Goal: Information Seeking & Learning: Learn about a topic

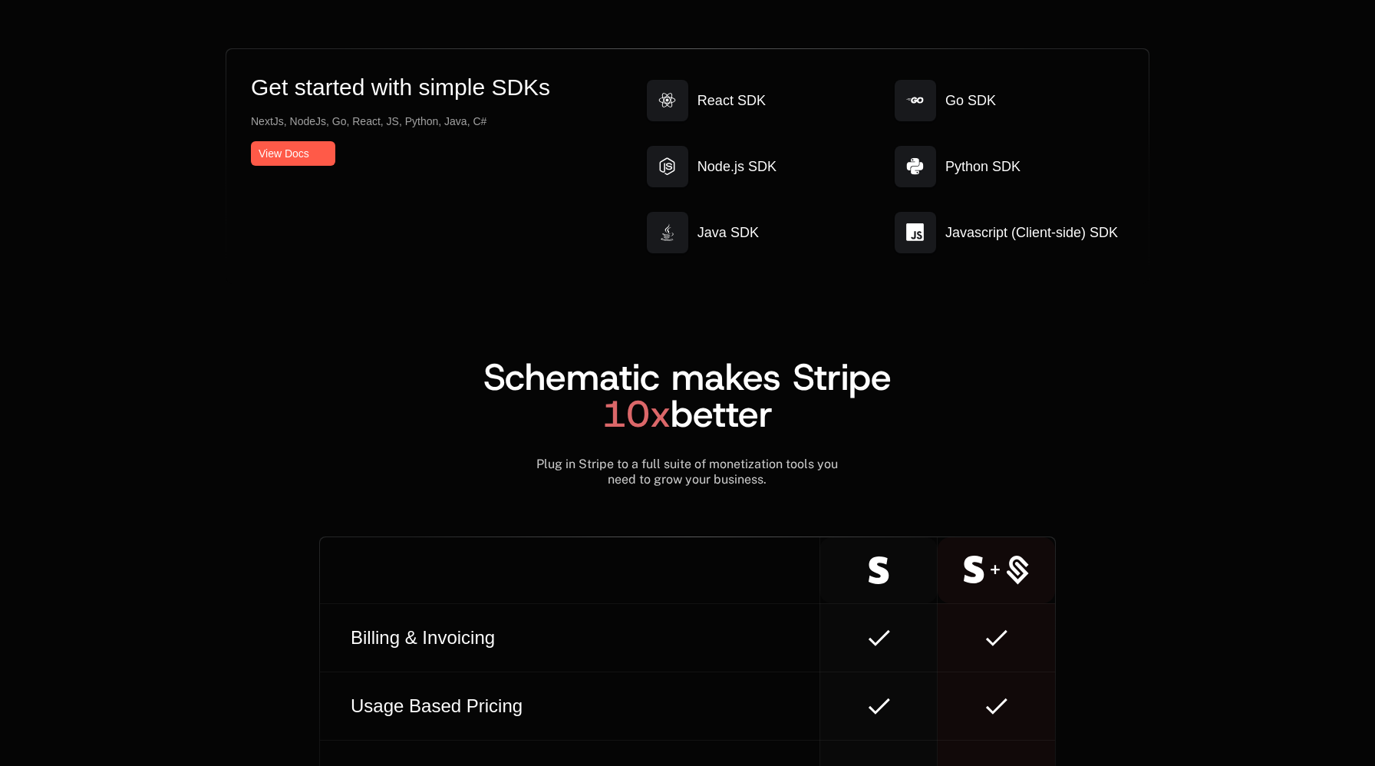
scroll to position [9314, 0]
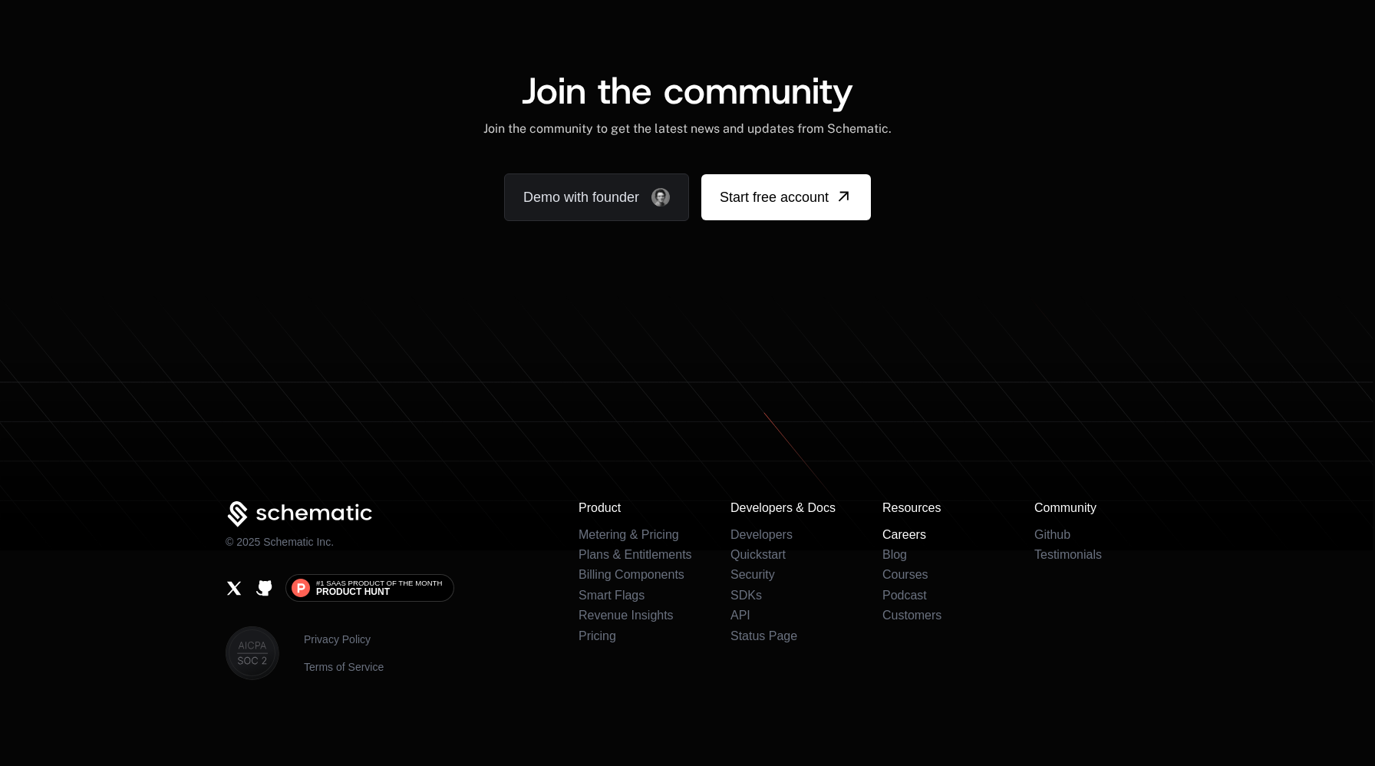
click at [921, 538] on link "Careers" at bounding box center [904, 534] width 44 height 13
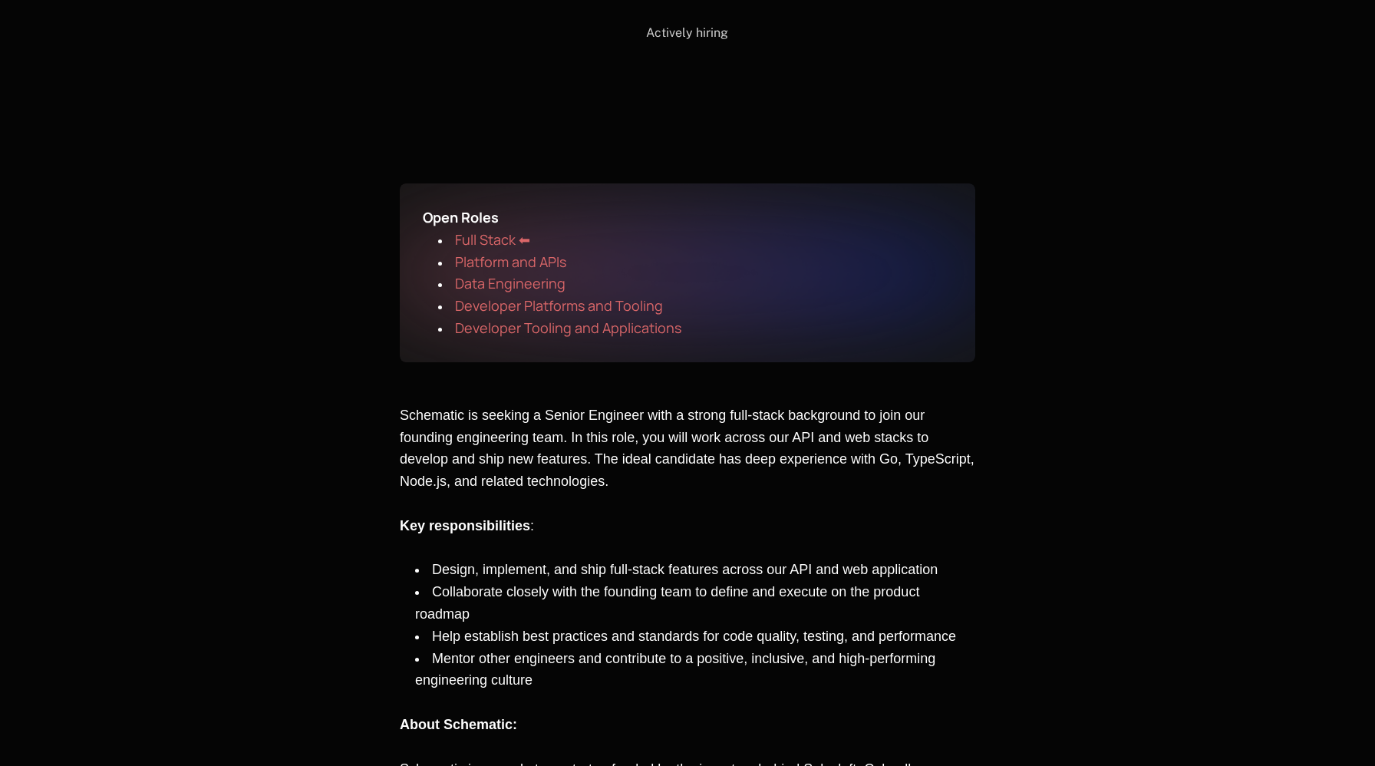
scroll to position [212, 0]
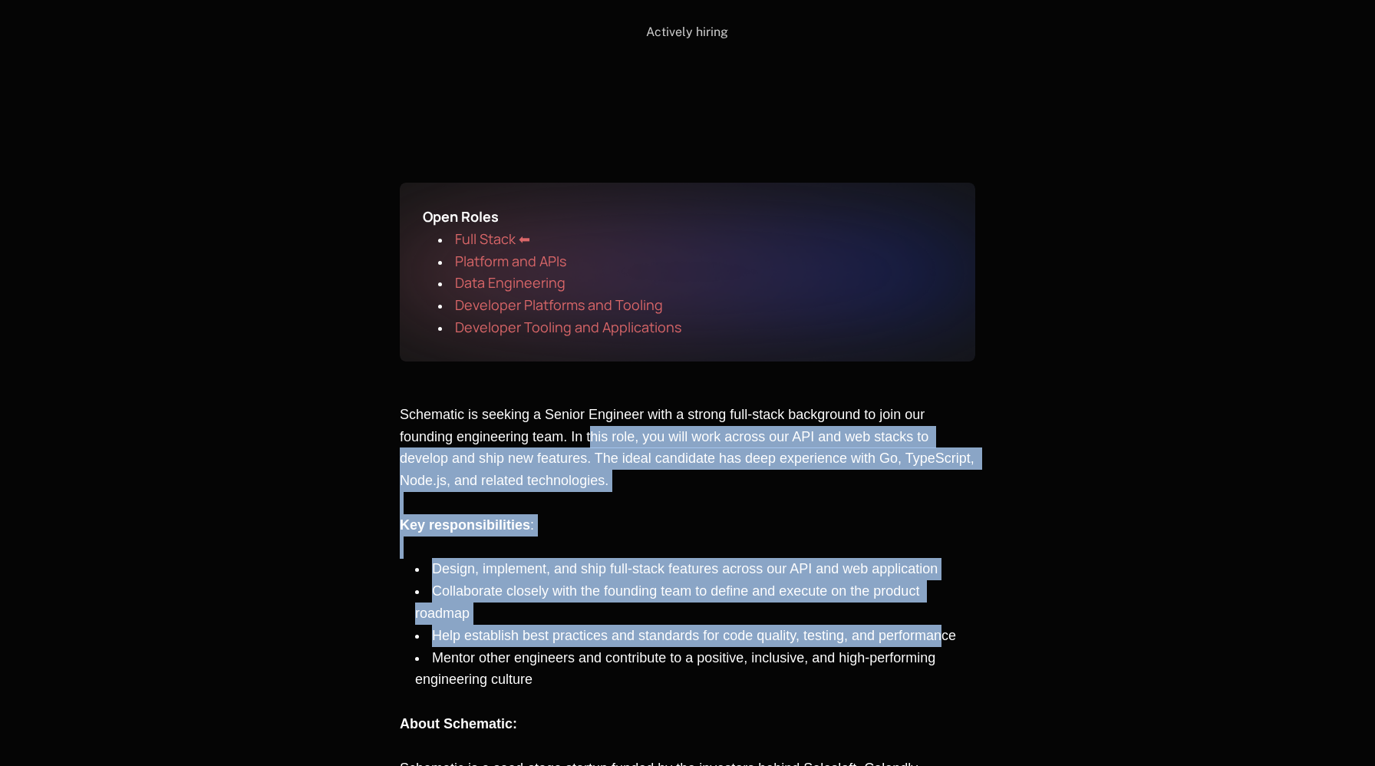
drag, startPoint x: 591, startPoint y: 434, endPoint x: 943, endPoint y: 625, distance: 400.5
click at [943, 625] on div "Schematic is seeking a Senior Engineer with a strong full-stack background to j…" at bounding box center [687, 679] width 575 height 552
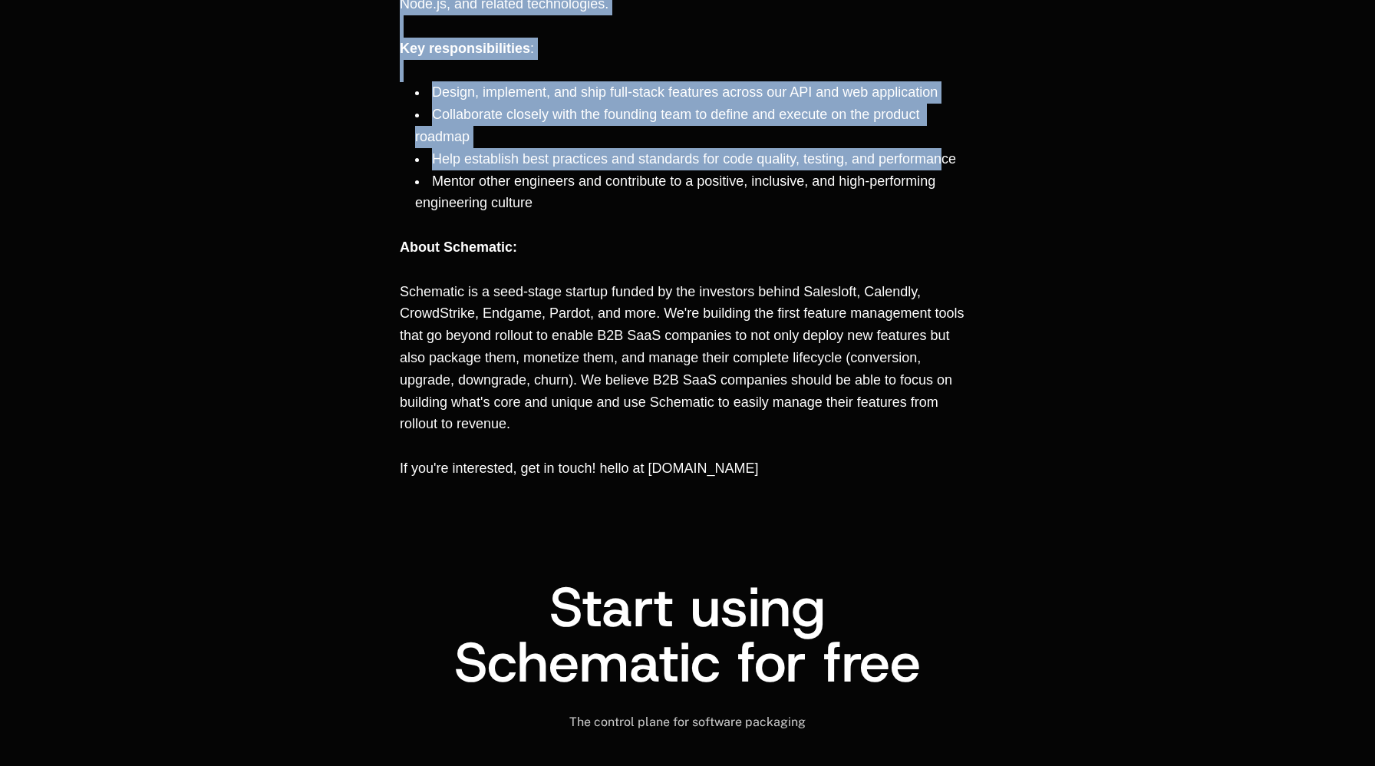
scroll to position [647, 0]
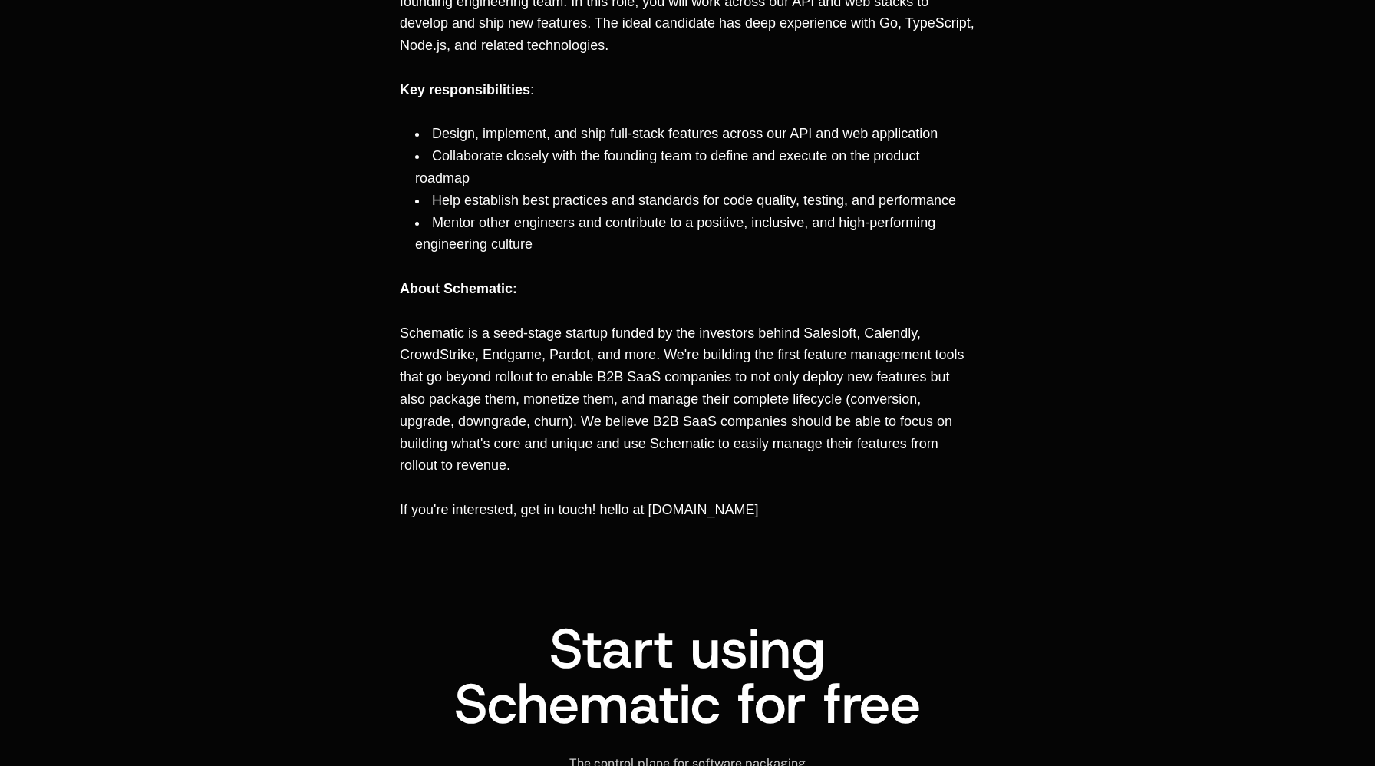
click at [864, 532] on div "Schematic is seeking a Senior Engineer with a strong full-stack background to j…" at bounding box center [687, 272] width 575 height 606
drag, startPoint x: 864, startPoint y: 532, endPoint x: 868, endPoint y: 551, distance: 19.6
click at [868, 551] on div "Schematic is seeking a Senior Engineer with a strong full-stack background to j…" at bounding box center [687, 272] width 575 height 606
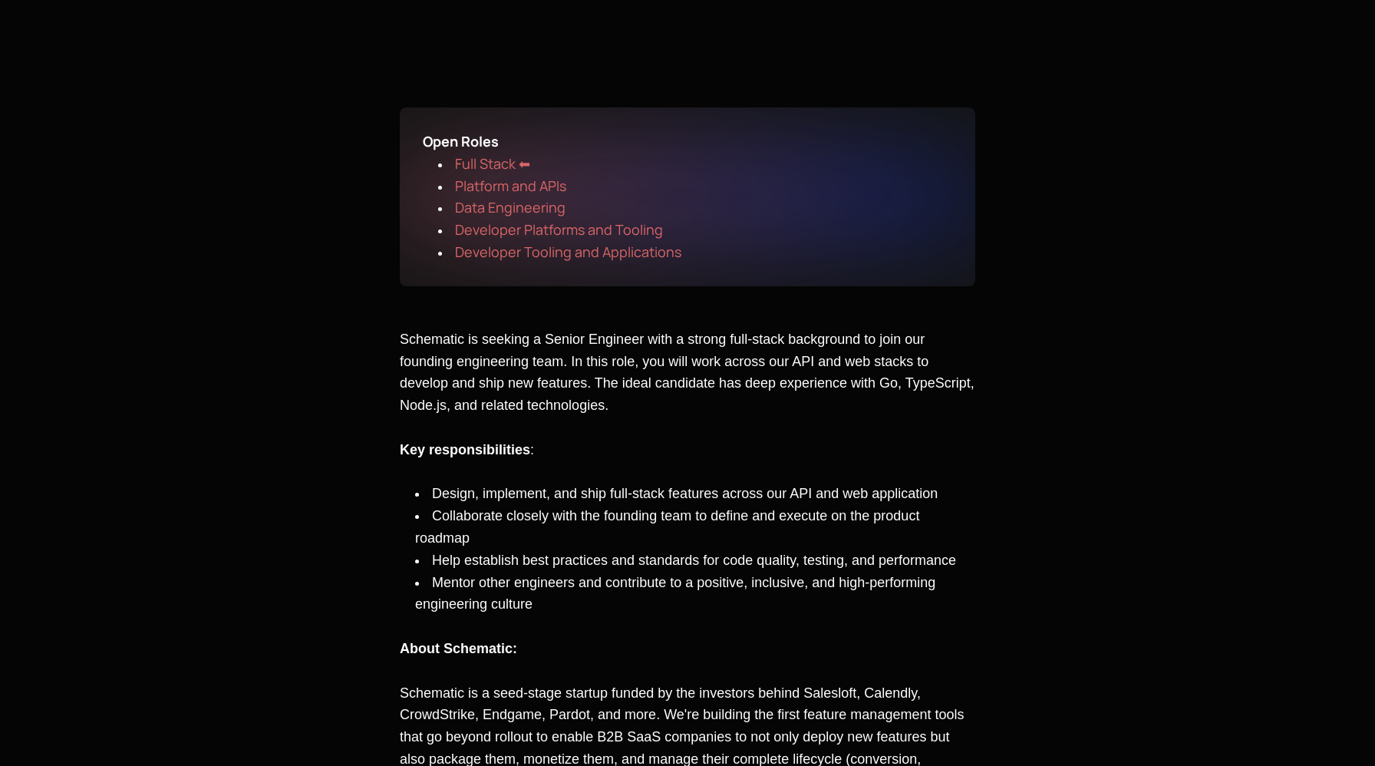
scroll to position [0, 0]
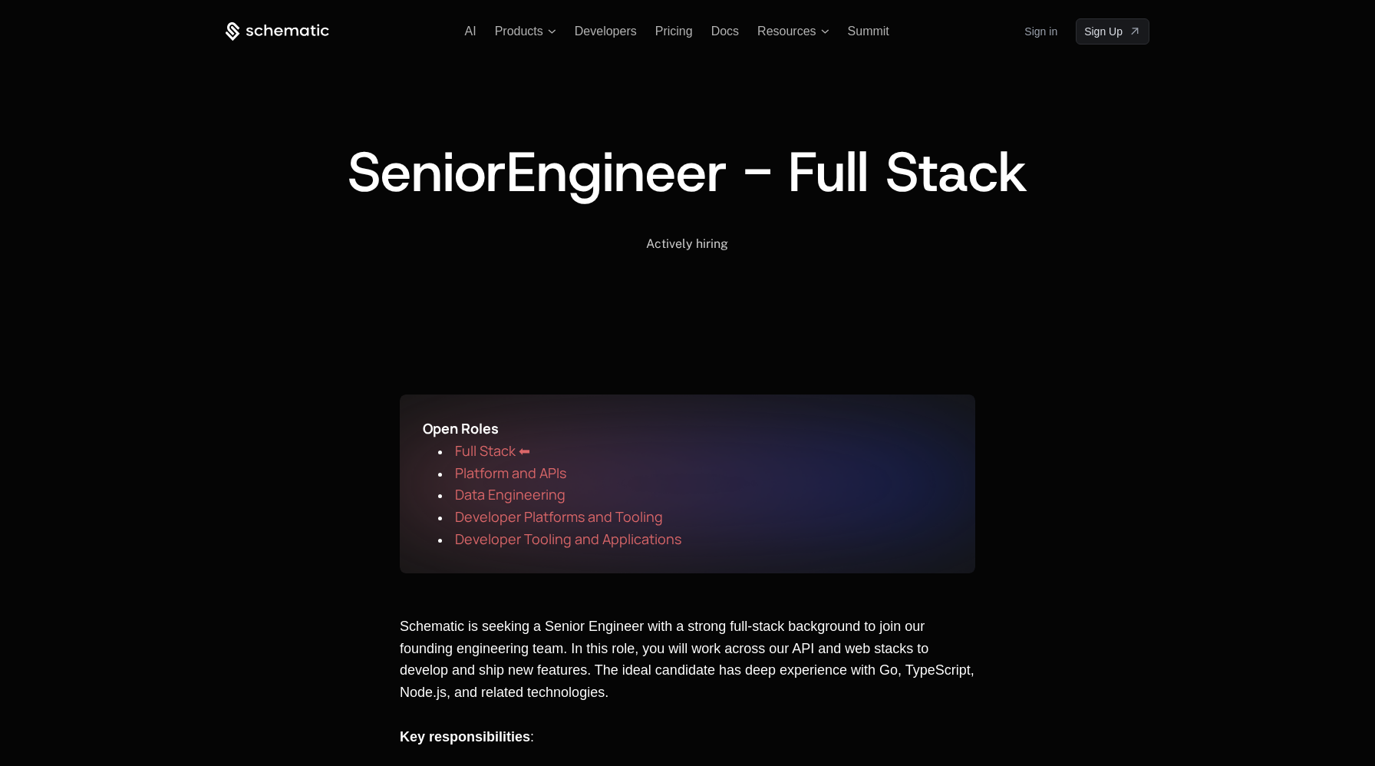
click at [530, 473] on span "Platform and APIs" at bounding box center [510, 472] width 111 height 18
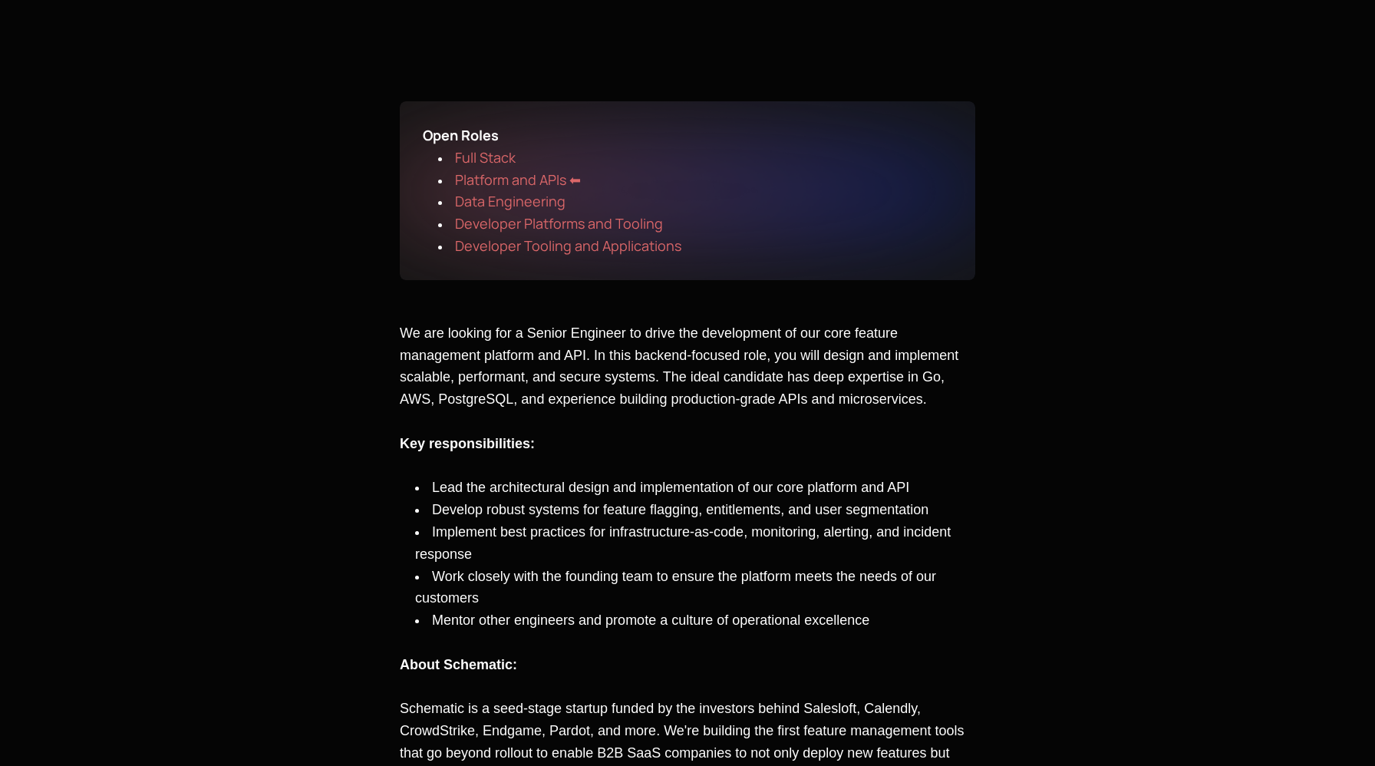
scroll to position [402, 0]
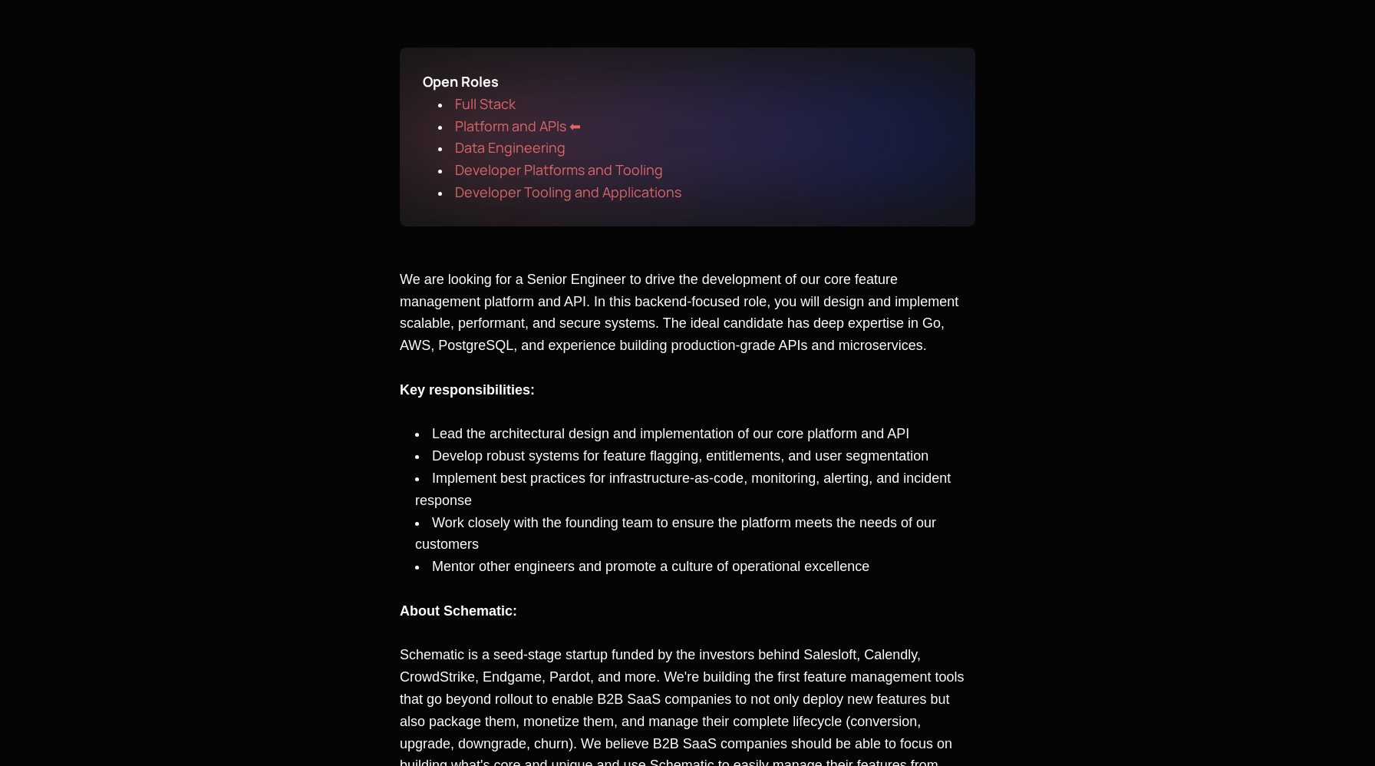
click at [509, 167] on span "Developer Platforms and Tooling" at bounding box center [559, 169] width 208 height 18
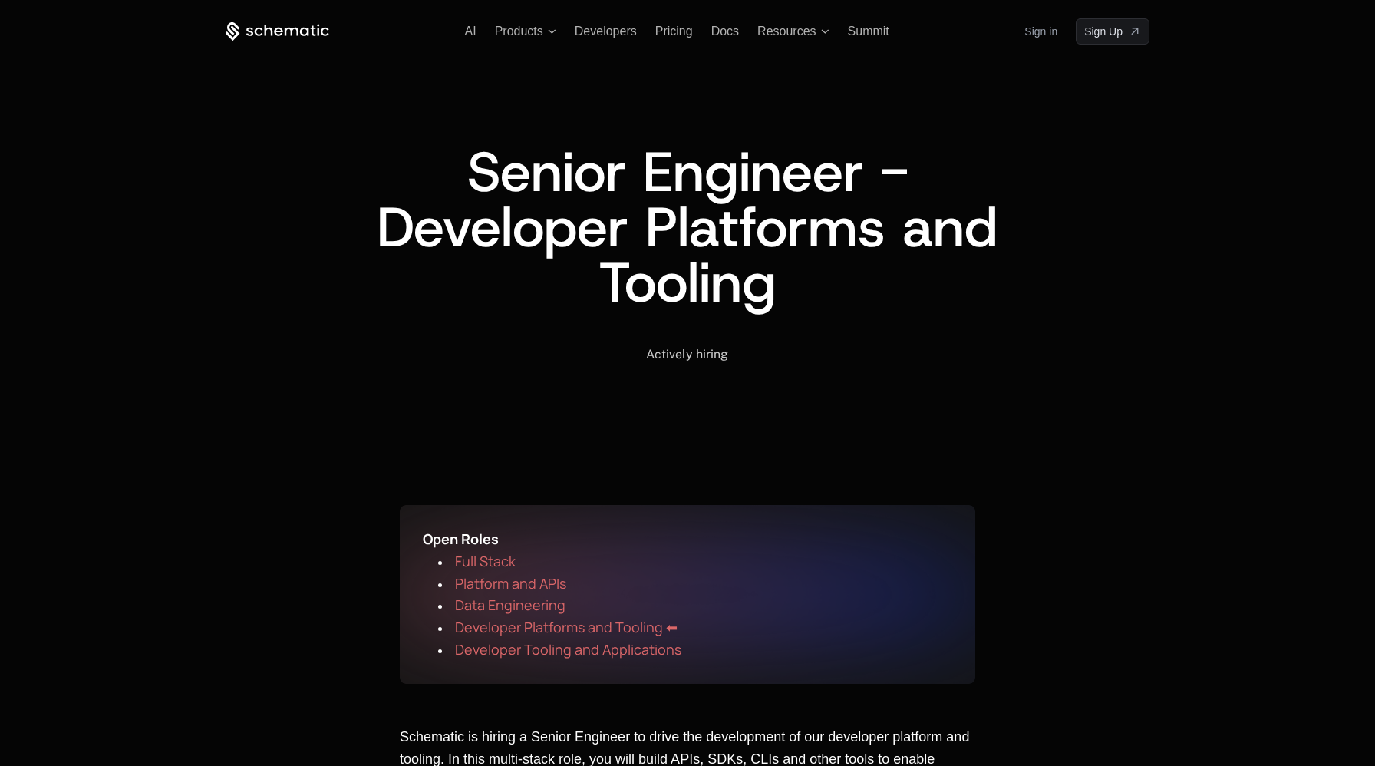
click at [568, 644] on span "Developer Tooling and Applications" at bounding box center [568, 649] width 226 height 18
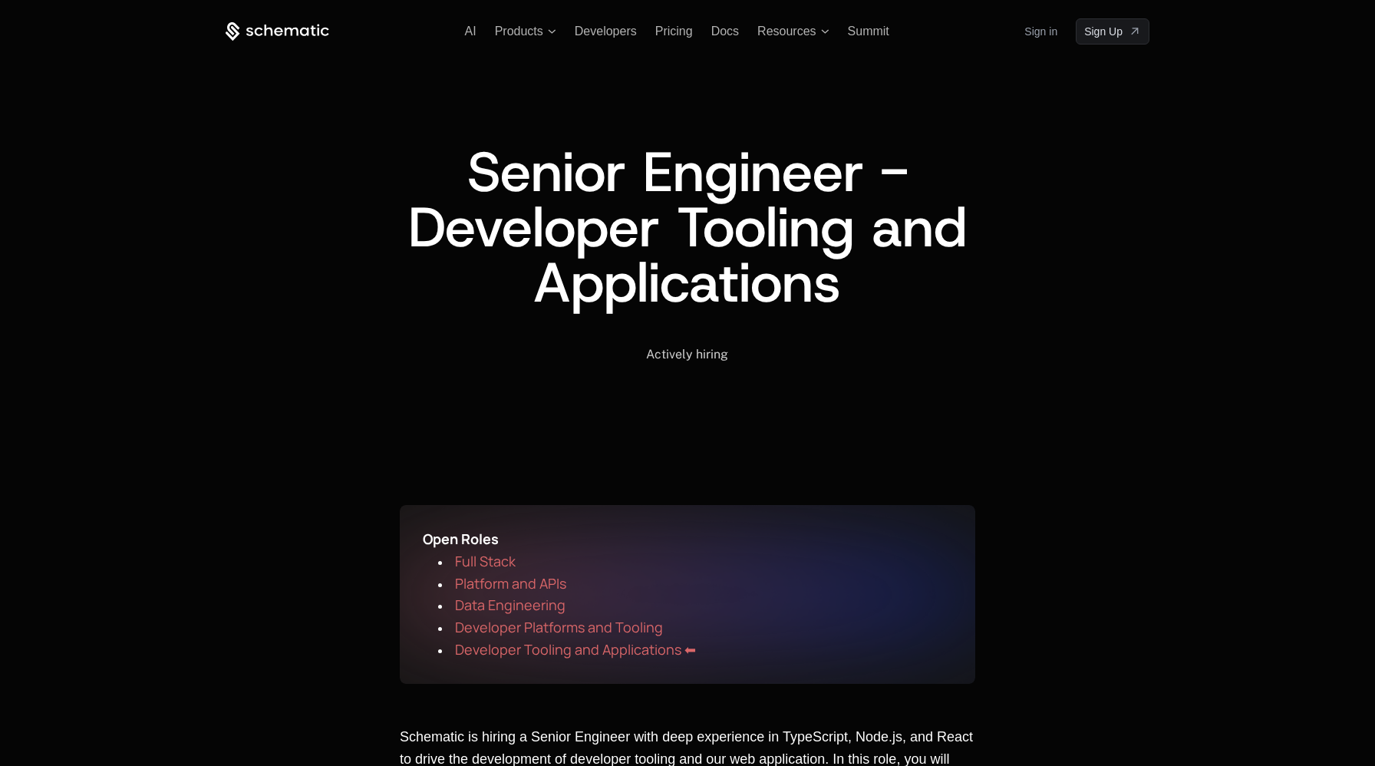
click at [301, 18] on div "AI Products Developers Pricing Docs Resources Summit Sign in Sign Up" at bounding box center [688, 31] width 924 height 26
click at [286, 30] on icon at bounding box center [292, 31] width 14 height 8
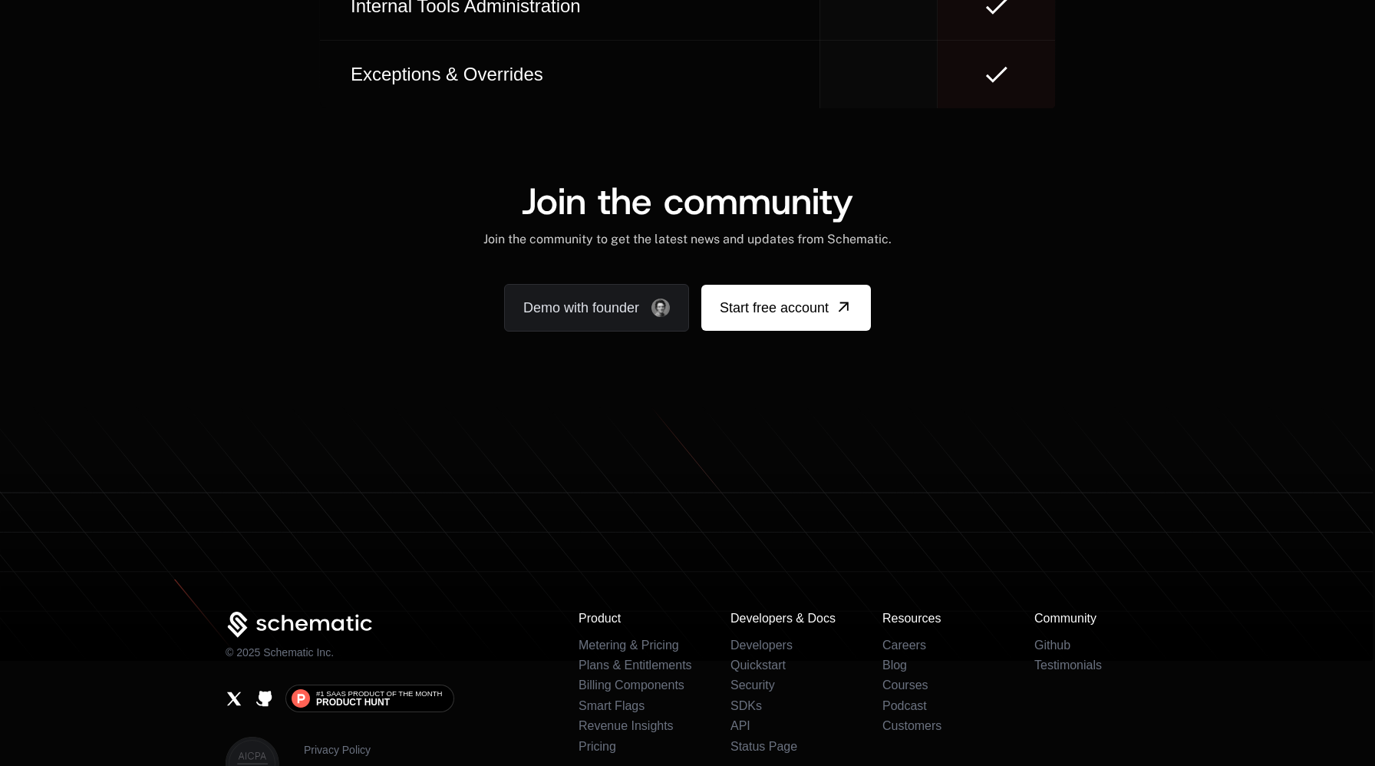
scroll to position [9480, 0]
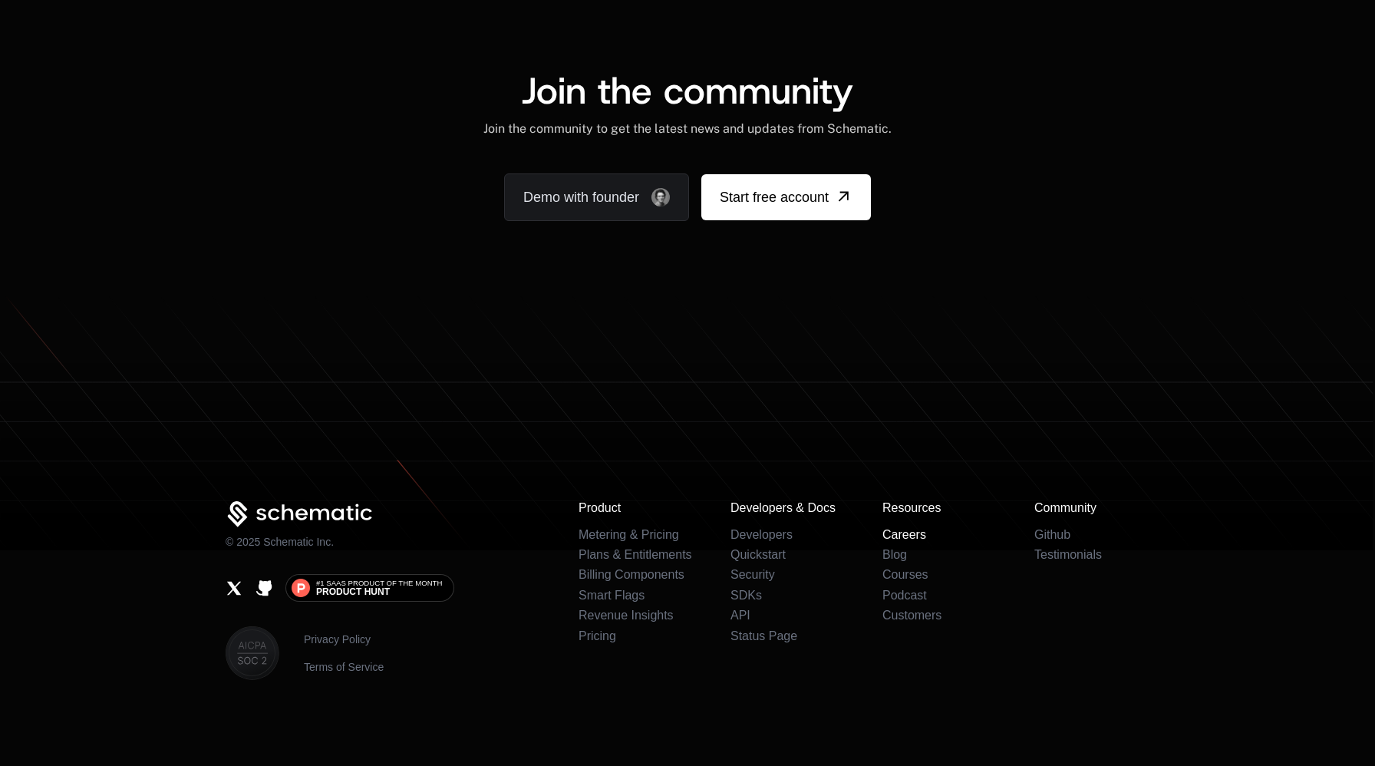
click at [915, 538] on link "Careers" at bounding box center [904, 534] width 44 height 13
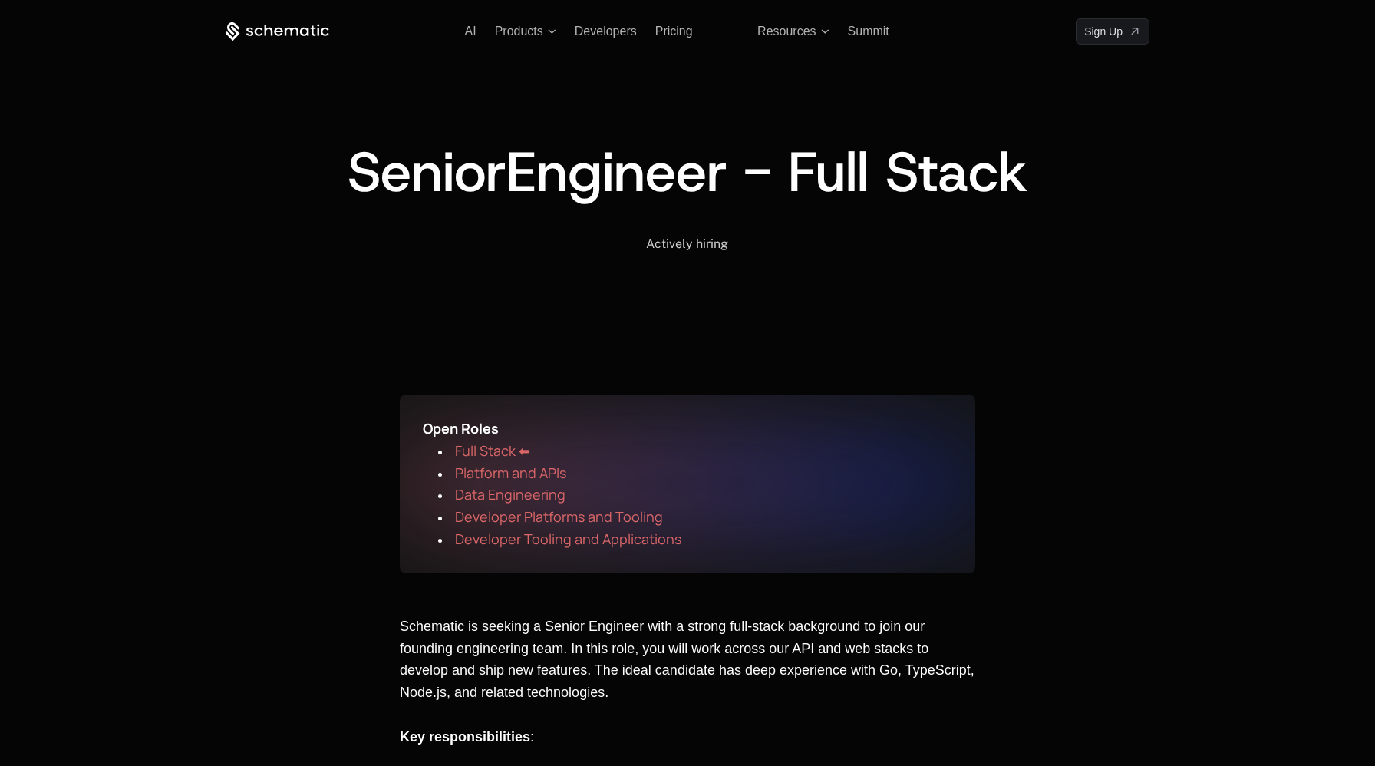
click at [594, 538] on span "Developer Tooling and Applications" at bounding box center [568, 538] width 226 height 18
